Goal: Information Seeking & Learning: Find specific fact

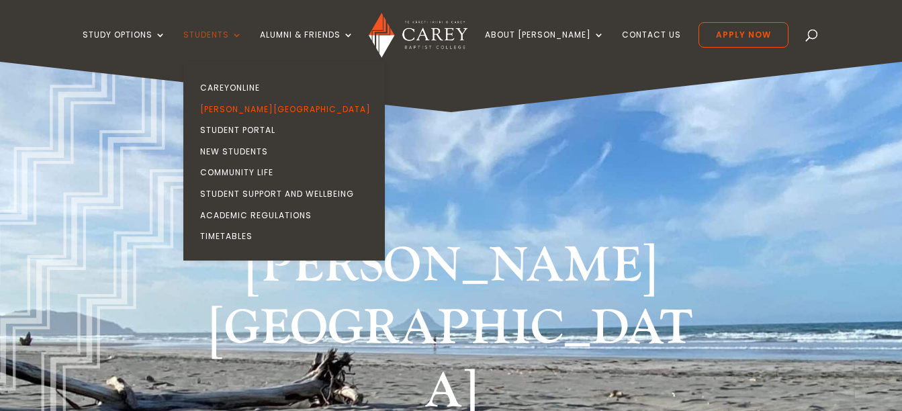
click at [243, 39] on link "Students" at bounding box center [212, 46] width 59 height 32
click at [253, 110] on link "[PERSON_NAME][GEOGRAPHIC_DATA]" at bounding box center [288, 110] width 202 height 22
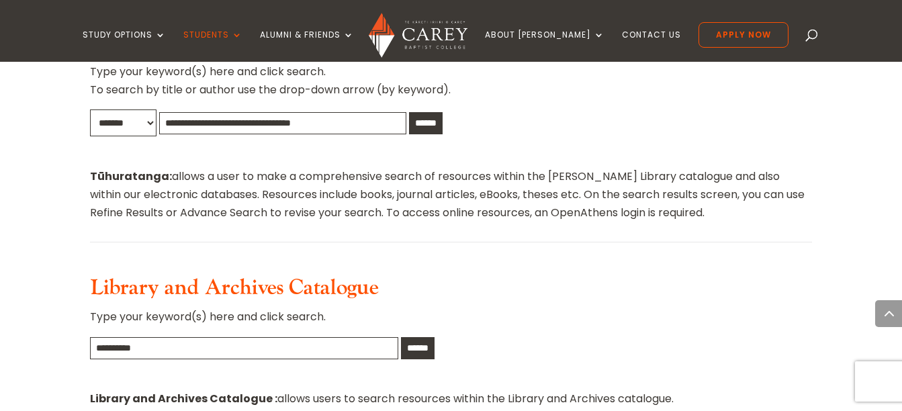
scroll to position [819, 0]
click at [321, 337] on input "text" at bounding box center [244, 348] width 308 height 22
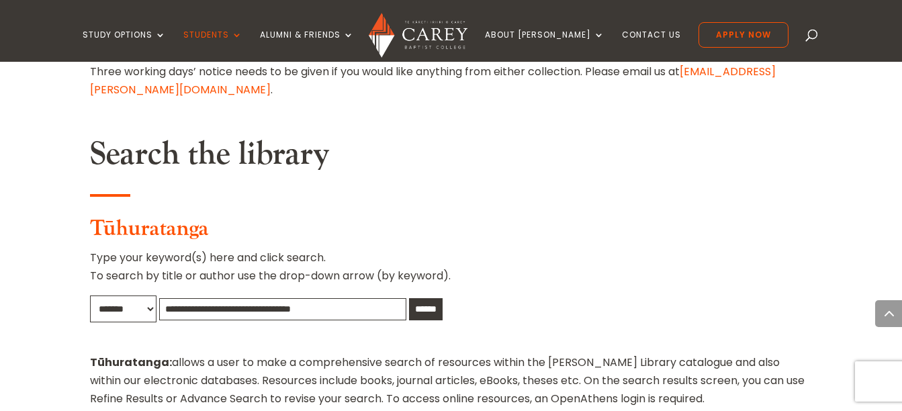
scroll to position [633, 0]
type input "*"
type input "**********"
